Goal: Task Accomplishment & Management: Manage account settings

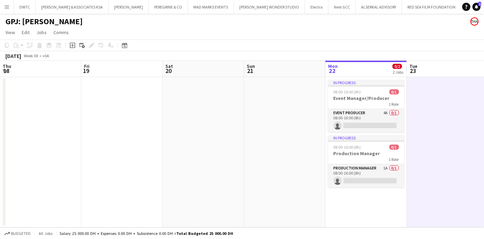
scroll to position [0, 159]
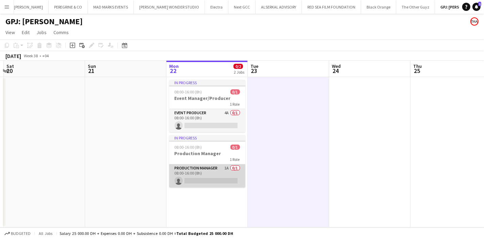
click at [225, 167] on app-card-role "Production Manager 1A 0/1 08:00-16:00 (8h) single-neutral-actions" at bounding box center [207, 175] width 76 height 23
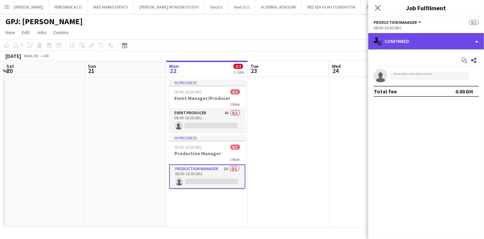
click at [382, 42] on div "single-neutral-actions-check-2 Confirmed" at bounding box center [426, 41] width 116 height 16
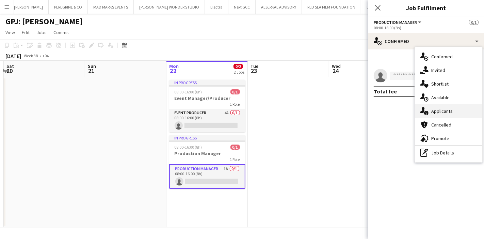
click at [430, 114] on div "single-neutral-actions-information Applicants" at bounding box center [448, 111] width 67 height 14
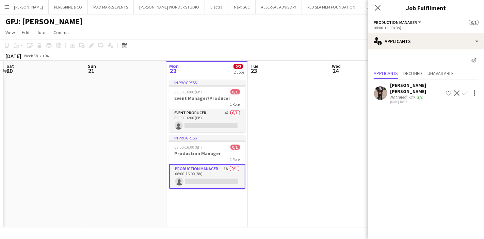
click at [387, 94] on div "[PERSON_NAME] [PERSON_NAME] Not rated 0m 2/2 [DATE] 18:57 Shortlist crew Declin…" at bounding box center [426, 93] width 116 height 22
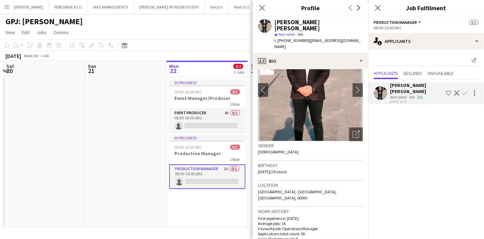
scroll to position [0, 0]
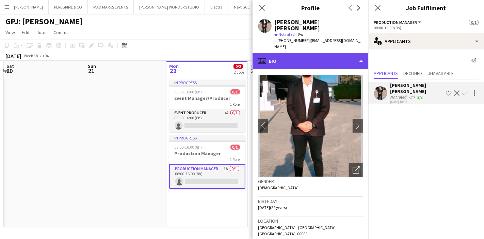
click at [352, 57] on div "profile Bio" at bounding box center [311, 61] width 116 height 16
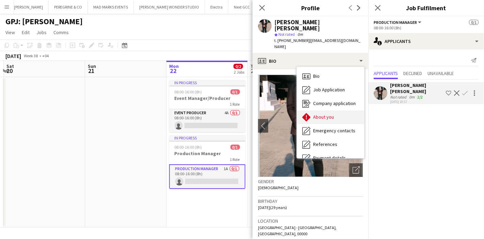
click at [336, 110] on div "About you About you" at bounding box center [330, 117] width 67 height 14
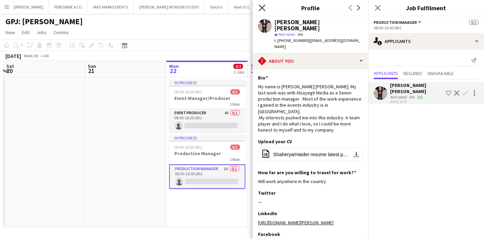
click at [261, 10] on icon "Close pop-in" at bounding box center [262, 7] width 6 height 6
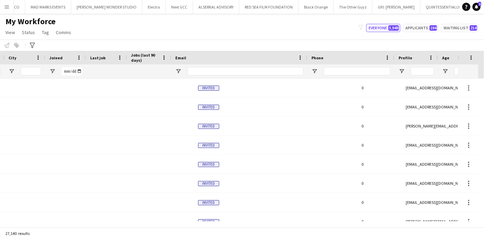
scroll to position [0, 230]
